Goal: Information Seeking & Learning: Learn about a topic

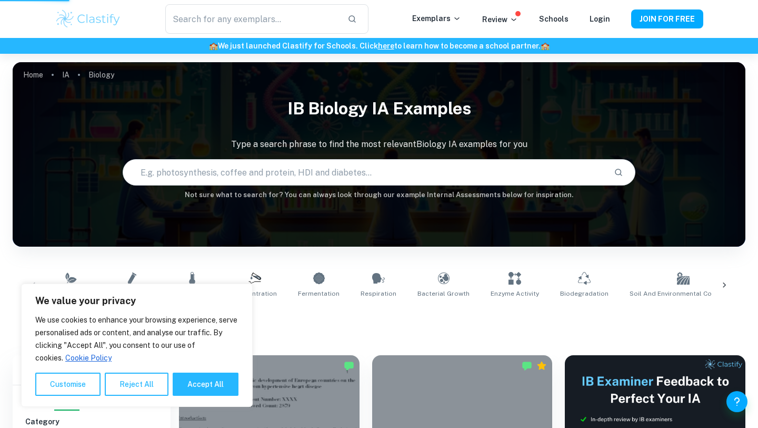
scroll to position [325, 0]
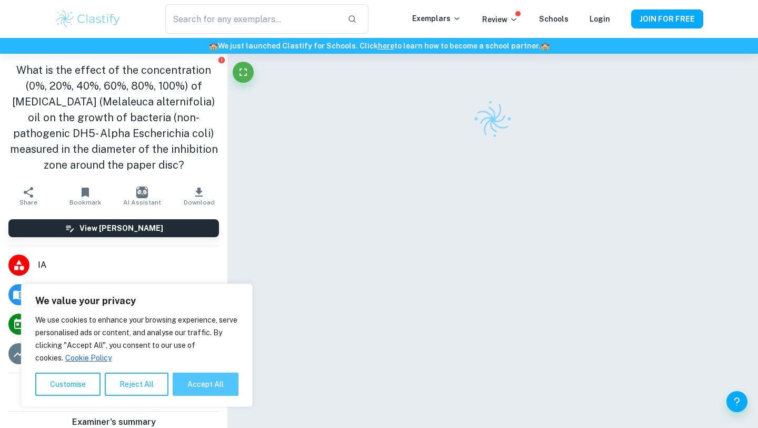
click at [189, 381] on button "Accept All" at bounding box center [206, 383] width 66 height 23
checkbox input "true"
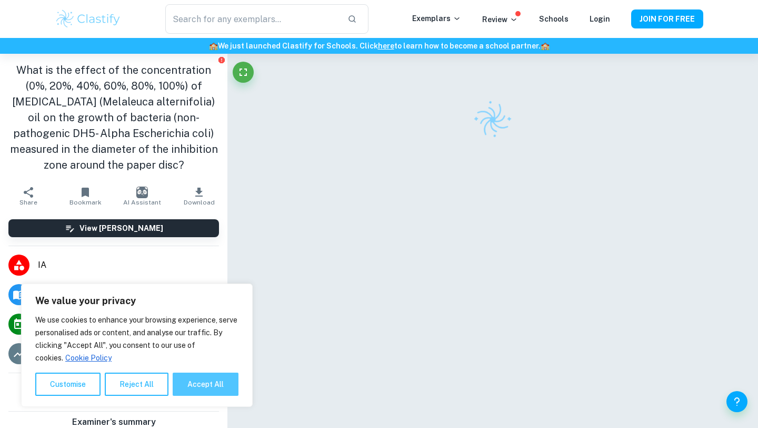
checkbox input "true"
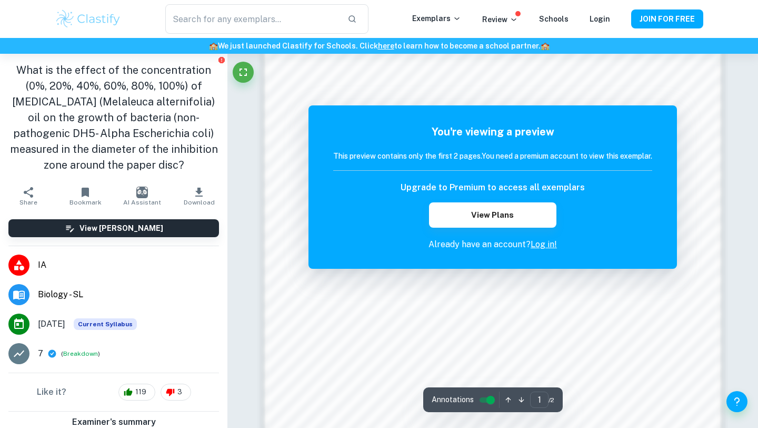
scroll to position [1002, 0]
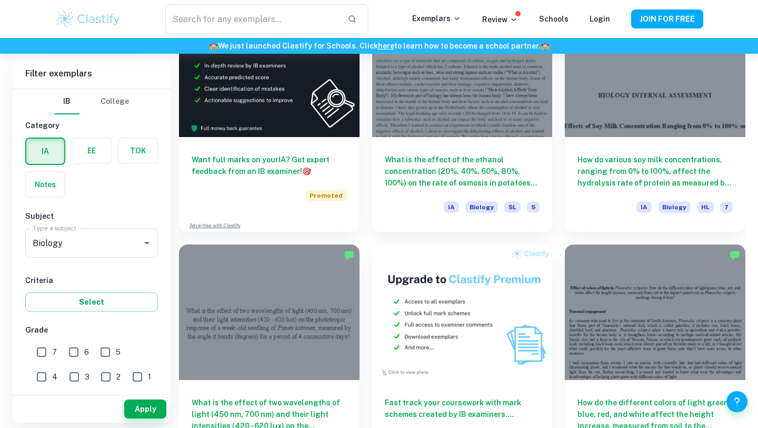
scroll to position [1753, 0]
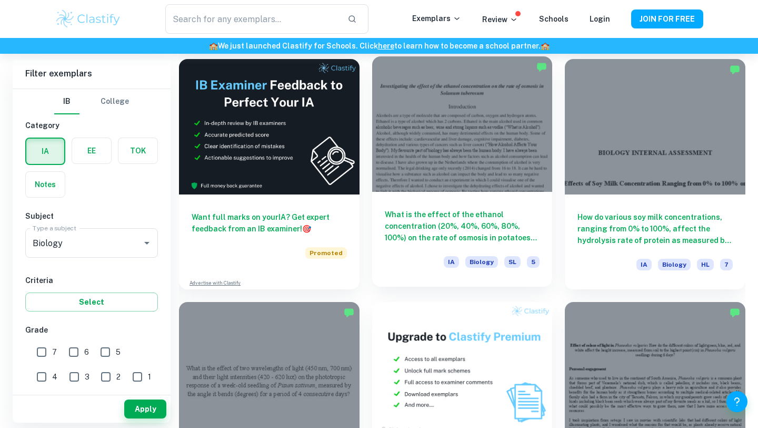
click at [448, 183] on div at bounding box center [462, 123] width 181 height 135
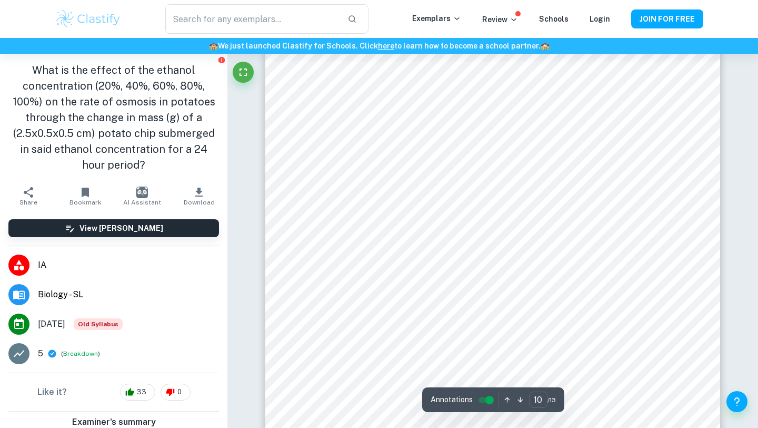
scroll to position [6065, 0]
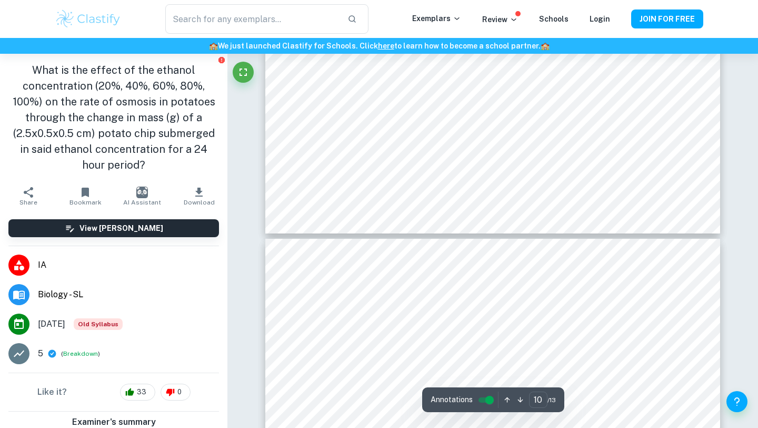
type input "11"
